Goal: Task Accomplishment & Management: Manage account settings

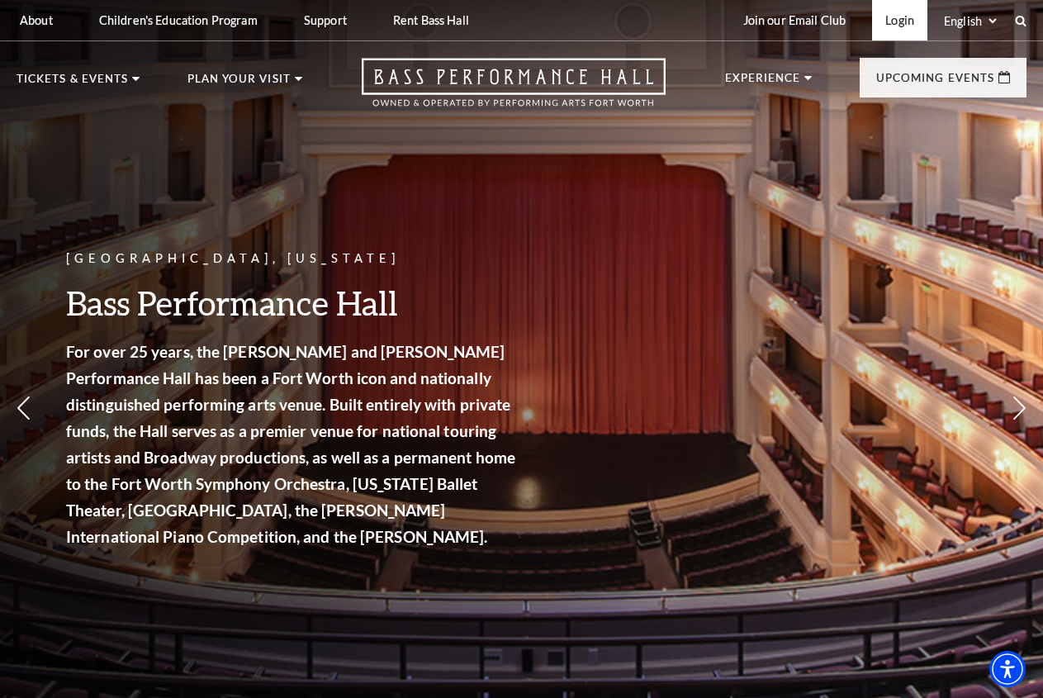
click at [898, 23] on link "Login" at bounding box center [899, 20] width 55 height 40
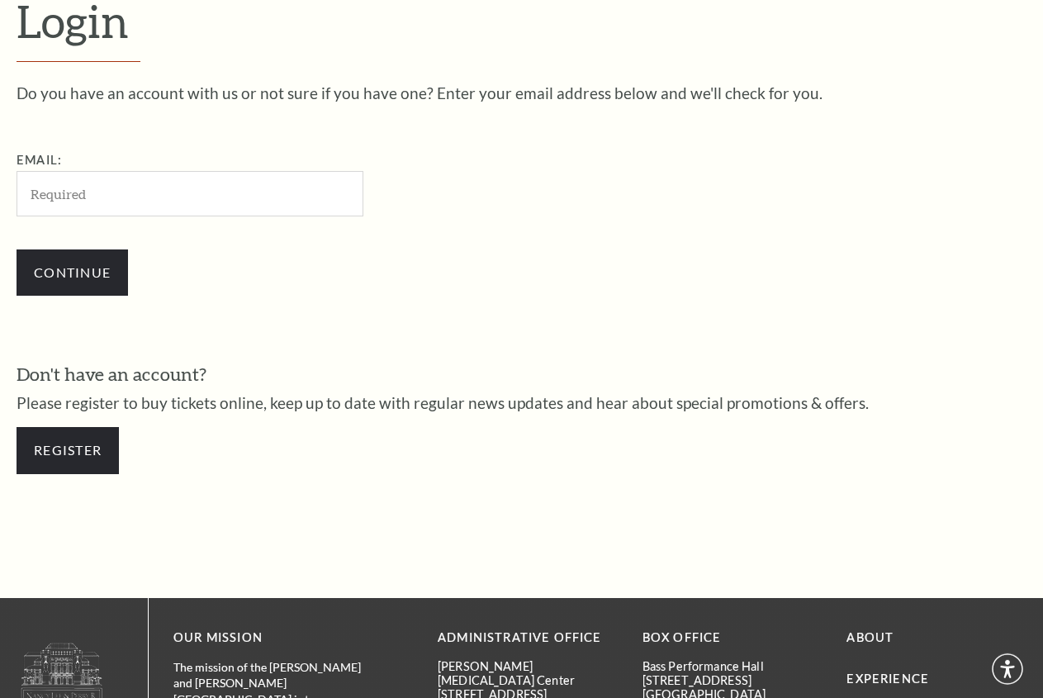
scroll to position [447, 0]
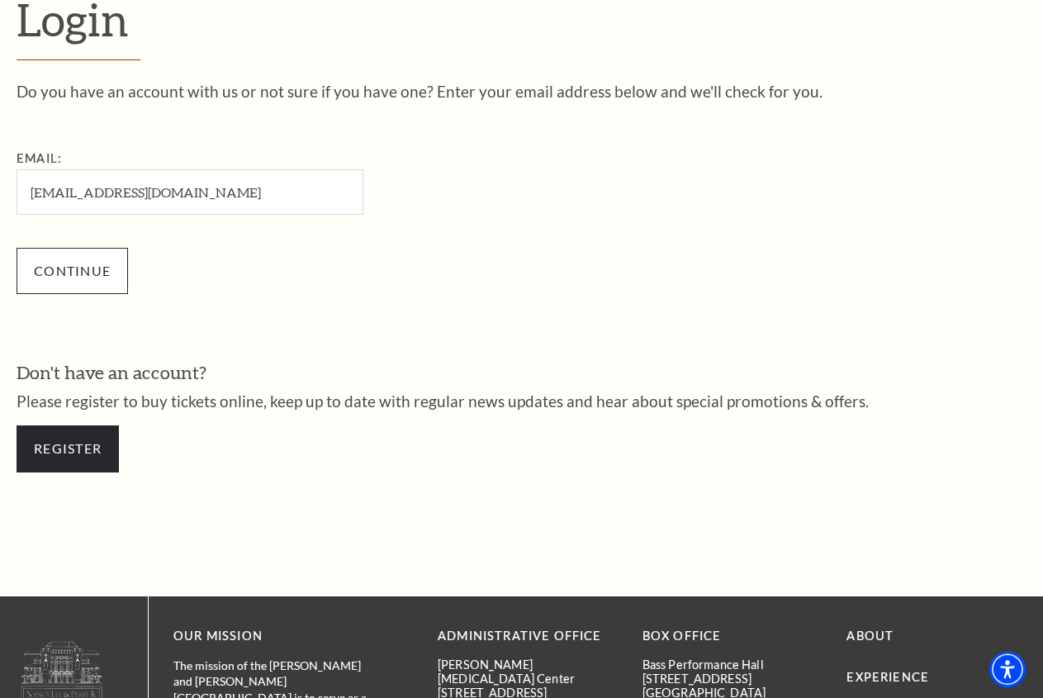
type input "[EMAIL_ADDRESS][DOMAIN_NAME]"
click at [91, 275] on input "Continue" at bounding box center [72, 271] width 111 height 46
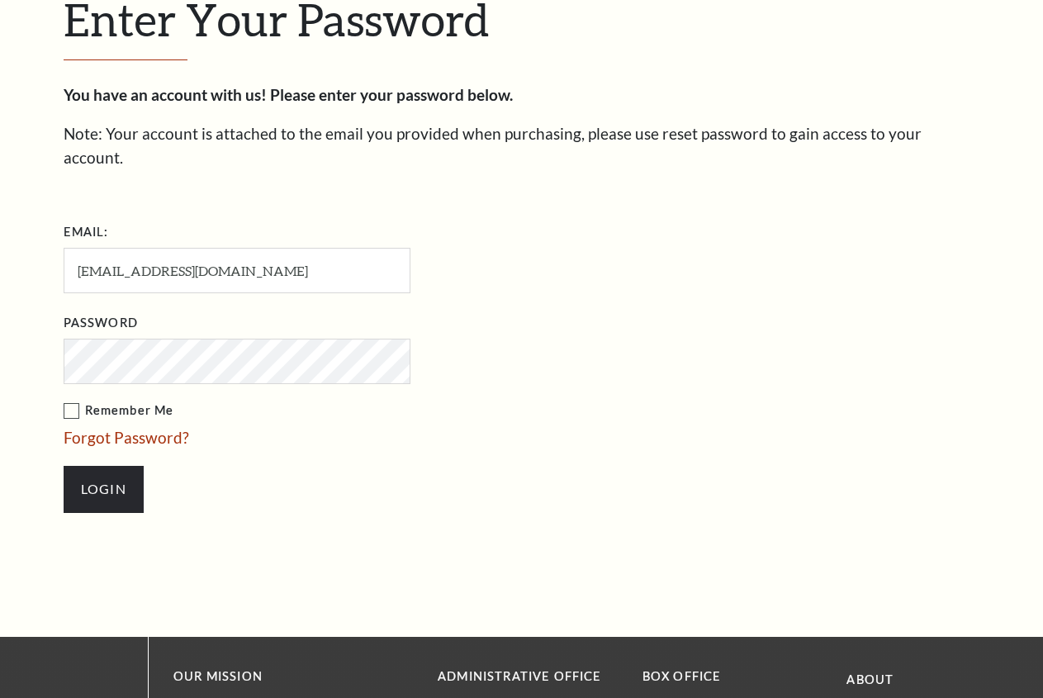
scroll to position [462, 0]
click at [70, 400] on label "Remember Me" at bounding box center [320, 410] width 512 height 21
click at [0, 0] on input "Remember Me" at bounding box center [0, 0] width 0 height 0
click at [109, 471] on input "Login" at bounding box center [104, 489] width 80 height 46
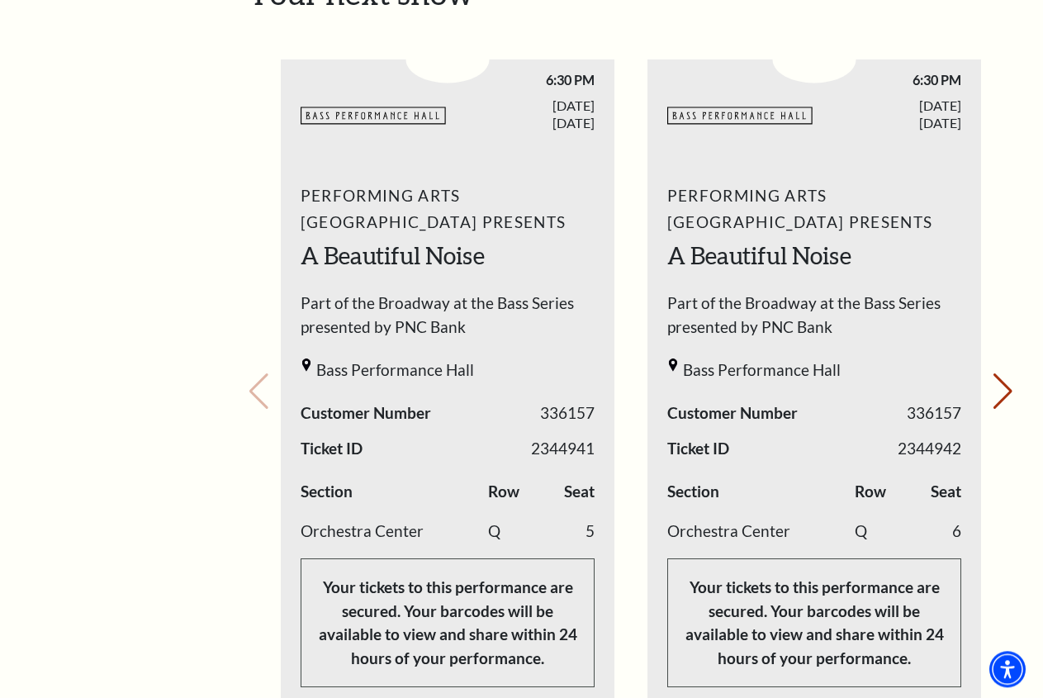
scroll to position [674, 0]
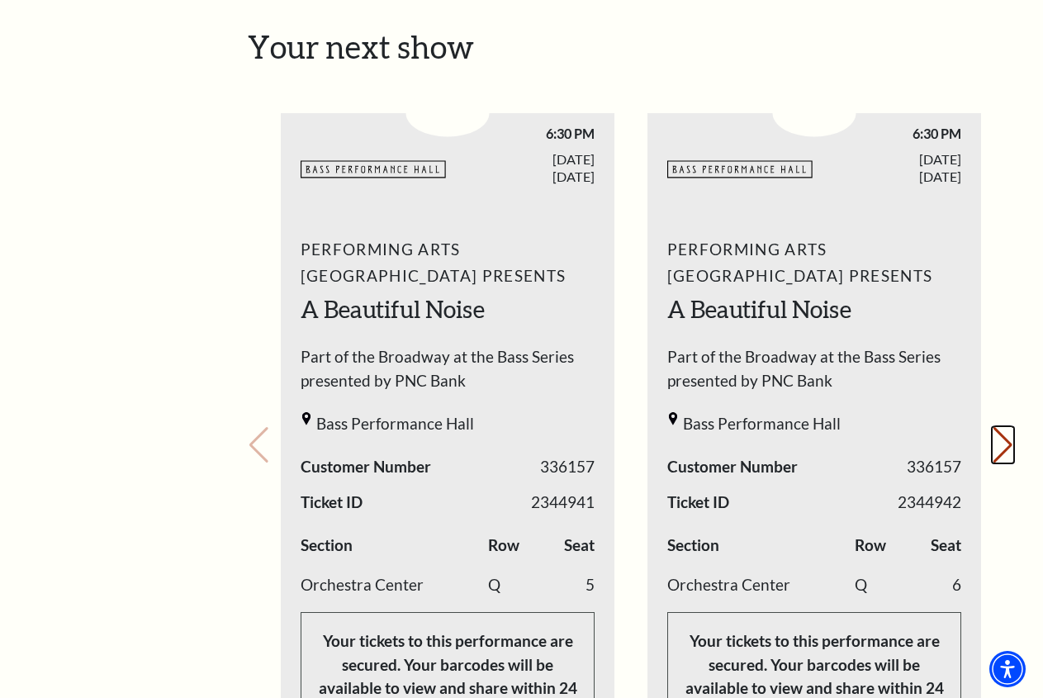
click at [1006, 427] on button "Next slide." at bounding box center [1003, 445] width 22 height 36
click at [1009, 427] on button "Next slide." at bounding box center [1003, 445] width 22 height 36
click at [1011, 425] on div "Your next show Previous slide. Next slide." at bounding box center [631, 422] width 766 height 788
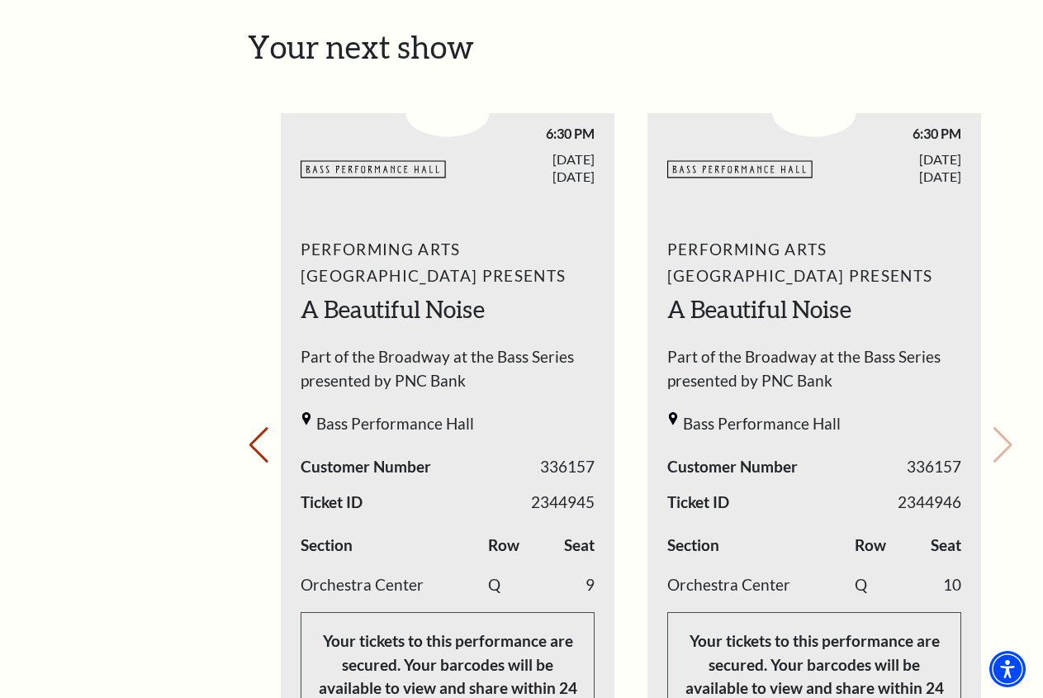
click at [1011, 425] on div "Your next show Previous slide. Next slide." at bounding box center [631, 422] width 766 height 788
click at [268, 441] on button "Previous slide." at bounding box center [259, 445] width 22 height 36
click at [268, 438] on button "Previous slide." at bounding box center [259, 445] width 22 height 36
click at [270, 436] on div "Your next show Previous slide. Next slide." at bounding box center [631, 422] width 766 height 788
click at [253, 428] on button "Previous slide." at bounding box center [259, 445] width 22 height 36
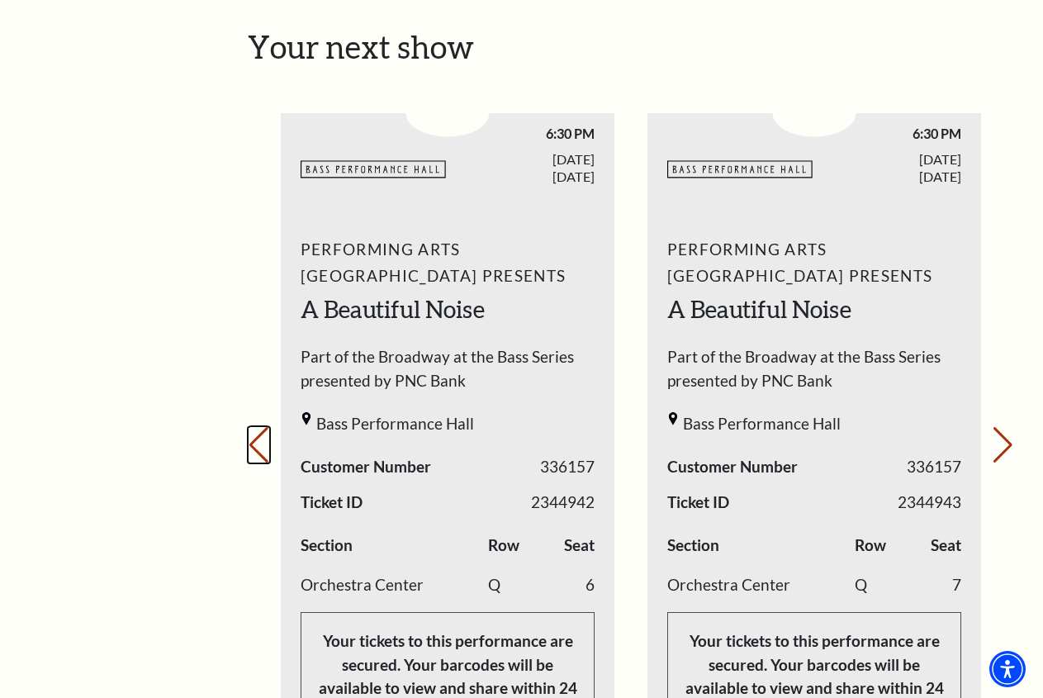
click at [255, 427] on button "Previous slide." at bounding box center [259, 445] width 22 height 36
click at [257, 425] on div "Your next show Previous slide. Next slide." at bounding box center [631, 422] width 766 height 788
click at [1004, 432] on button "Next slide." at bounding box center [1003, 445] width 22 height 36
click at [1003, 432] on button "Next slide." at bounding box center [1003, 445] width 22 height 36
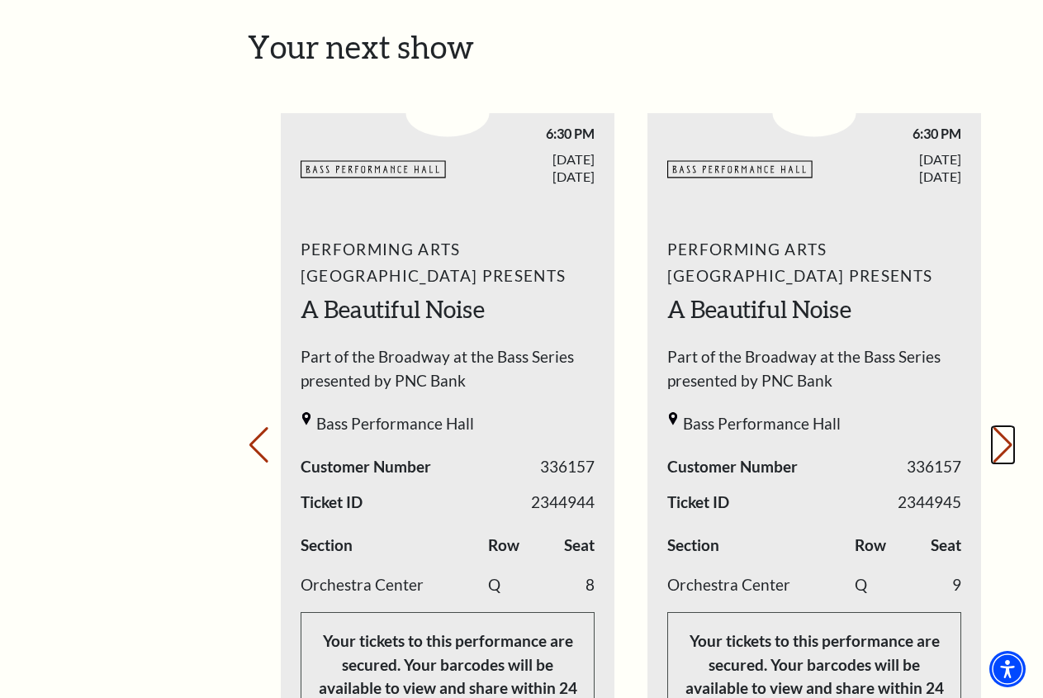
click at [1003, 432] on button "Next slide." at bounding box center [1003, 445] width 22 height 36
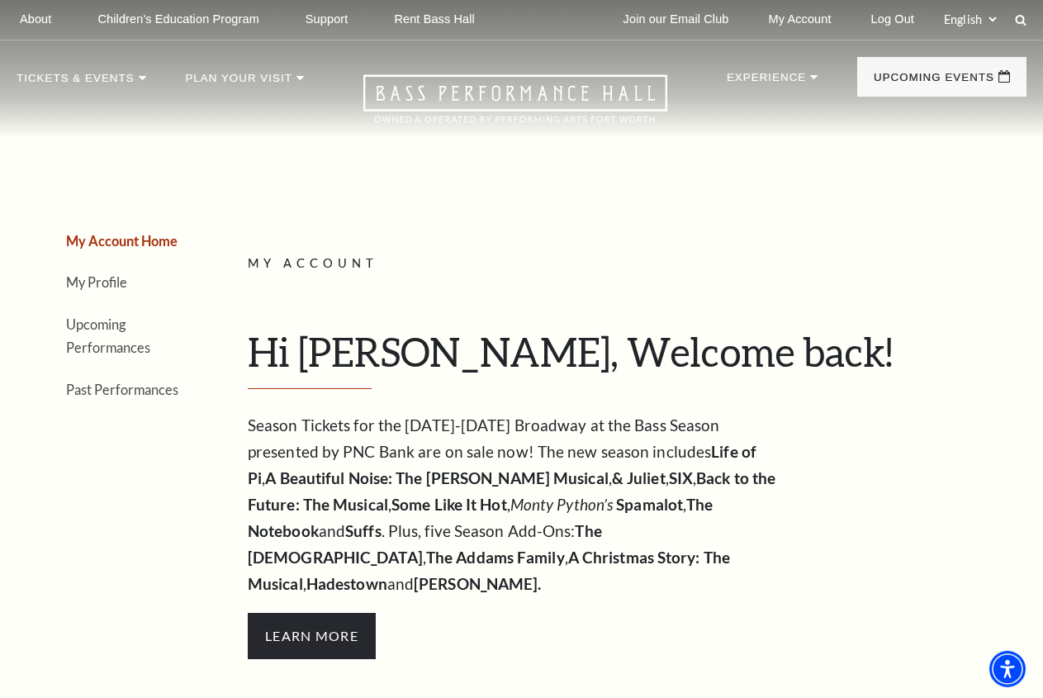
scroll to position [0, 0]
